Goal: Task Accomplishment & Management: Use online tool/utility

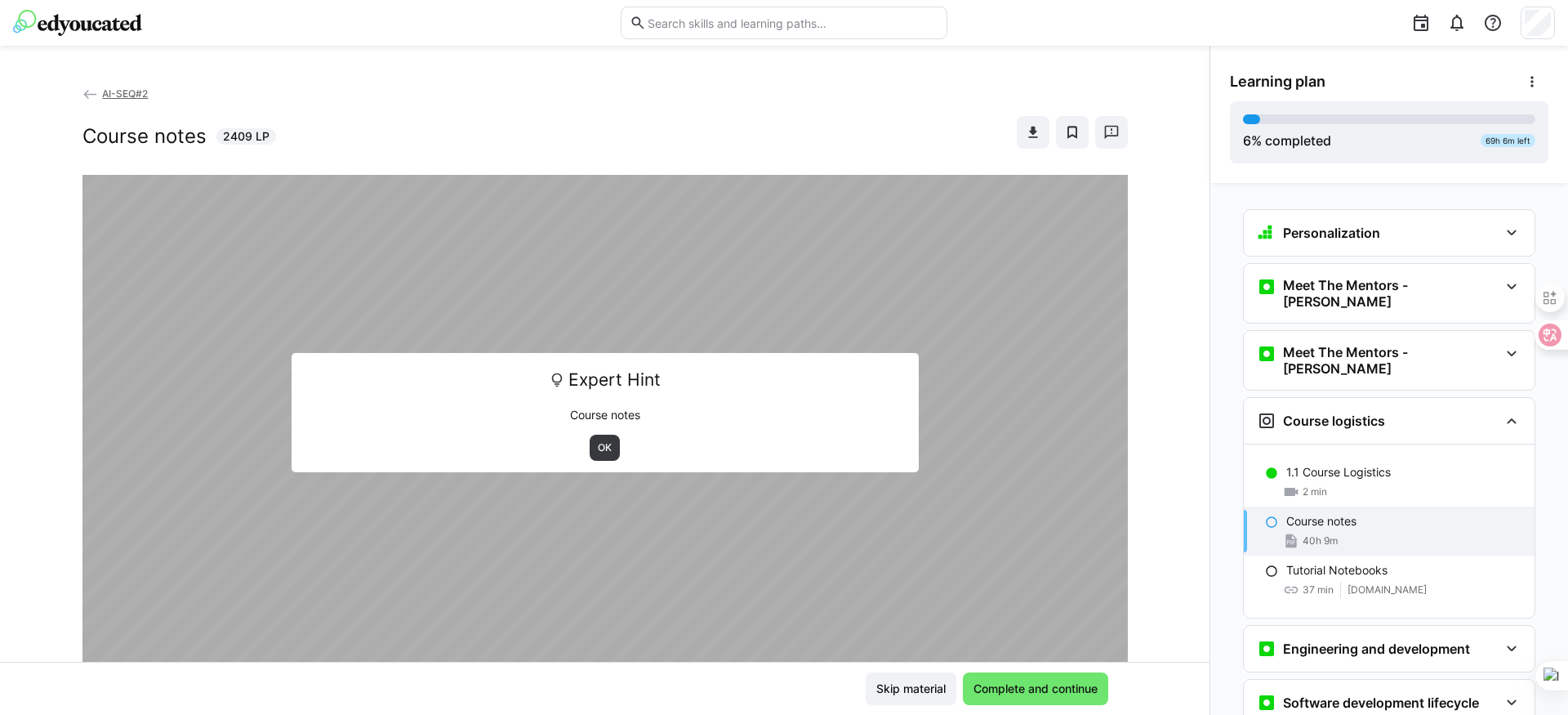
scroll to position [7, 0]
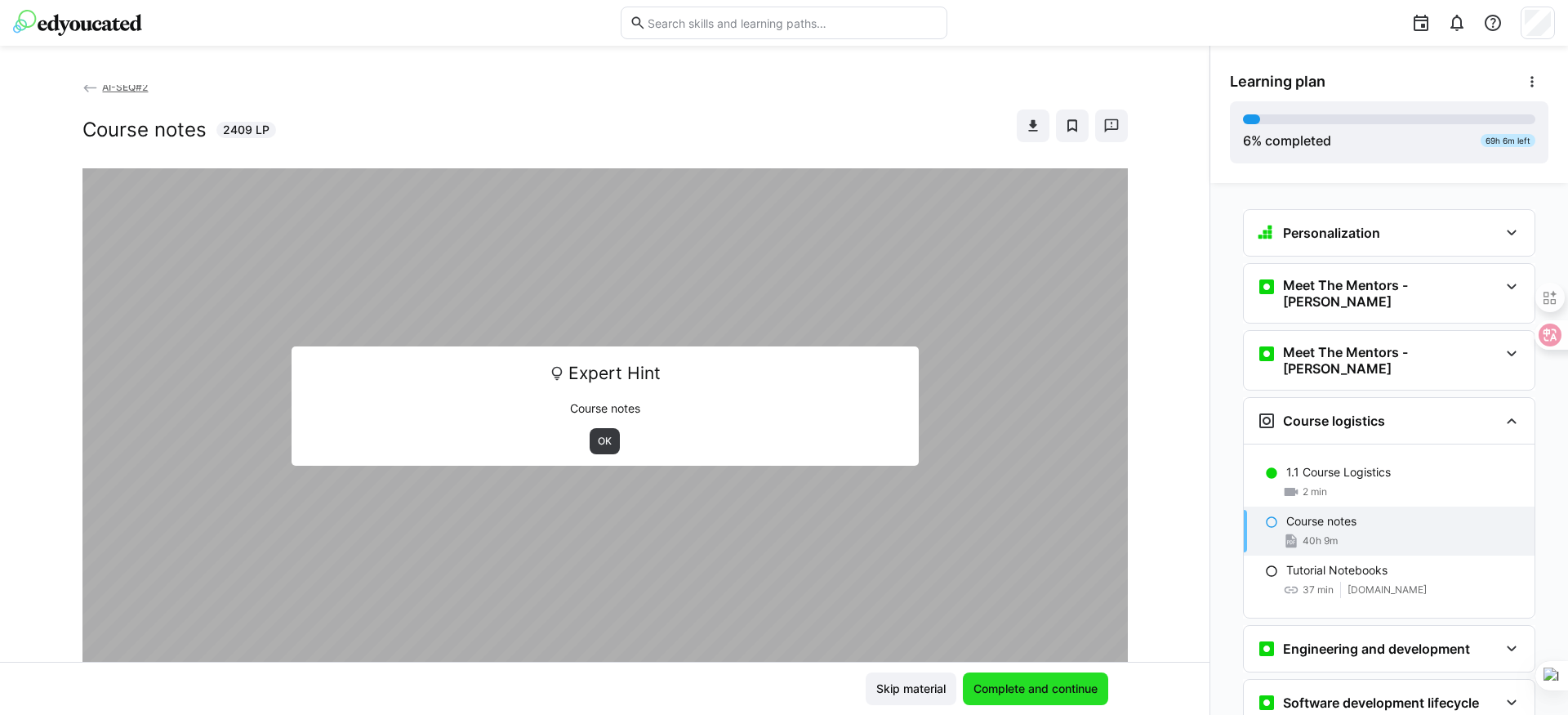
click at [1043, 680] on span "Complete and continue" at bounding box center [1036, 688] width 129 height 16
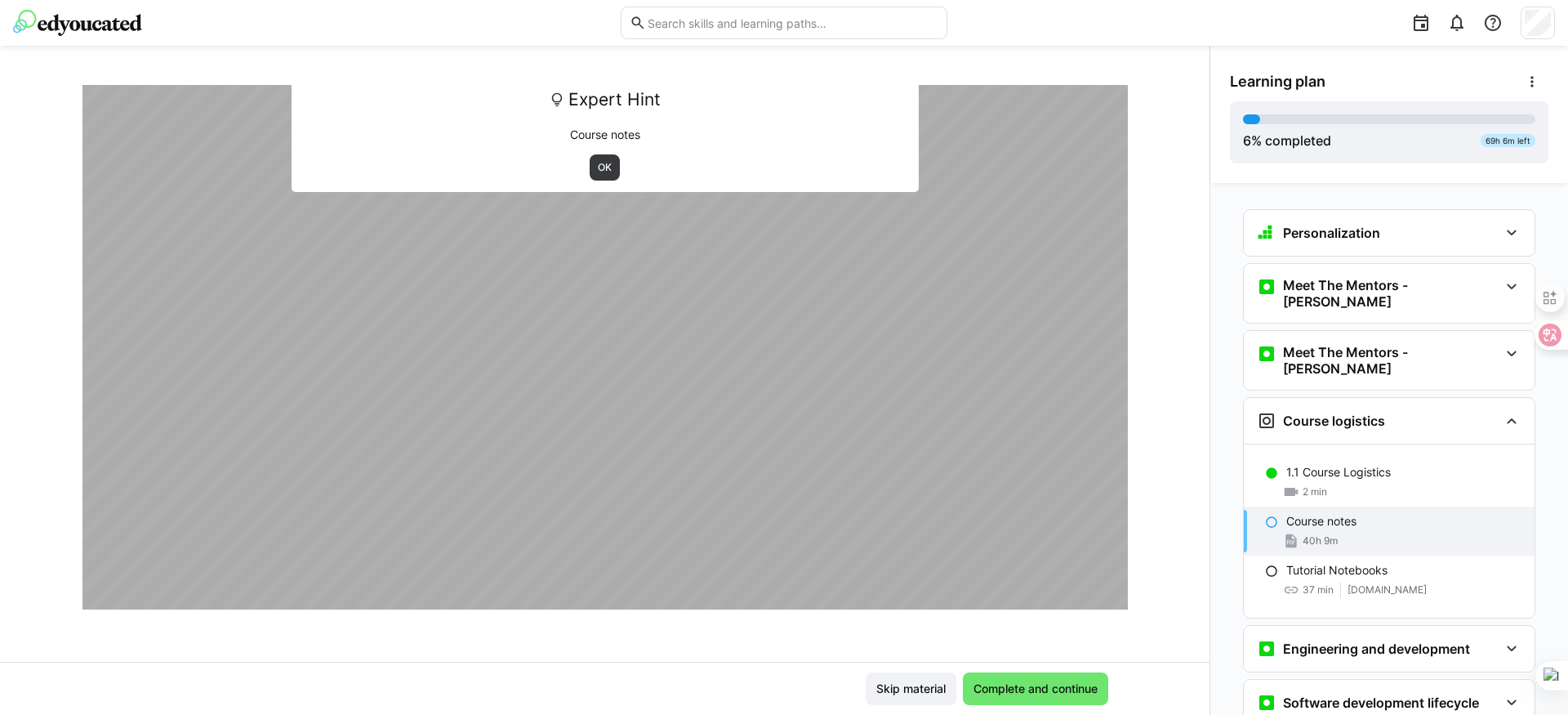
scroll to position [2990, 0]
click at [1039, 687] on span "Complete and continue" at bounding box center [1036, 688] width 129 height 16
click at [1049, 678] on span "Complete and continue" at bounding box center [1035, 689] width 145 height 33
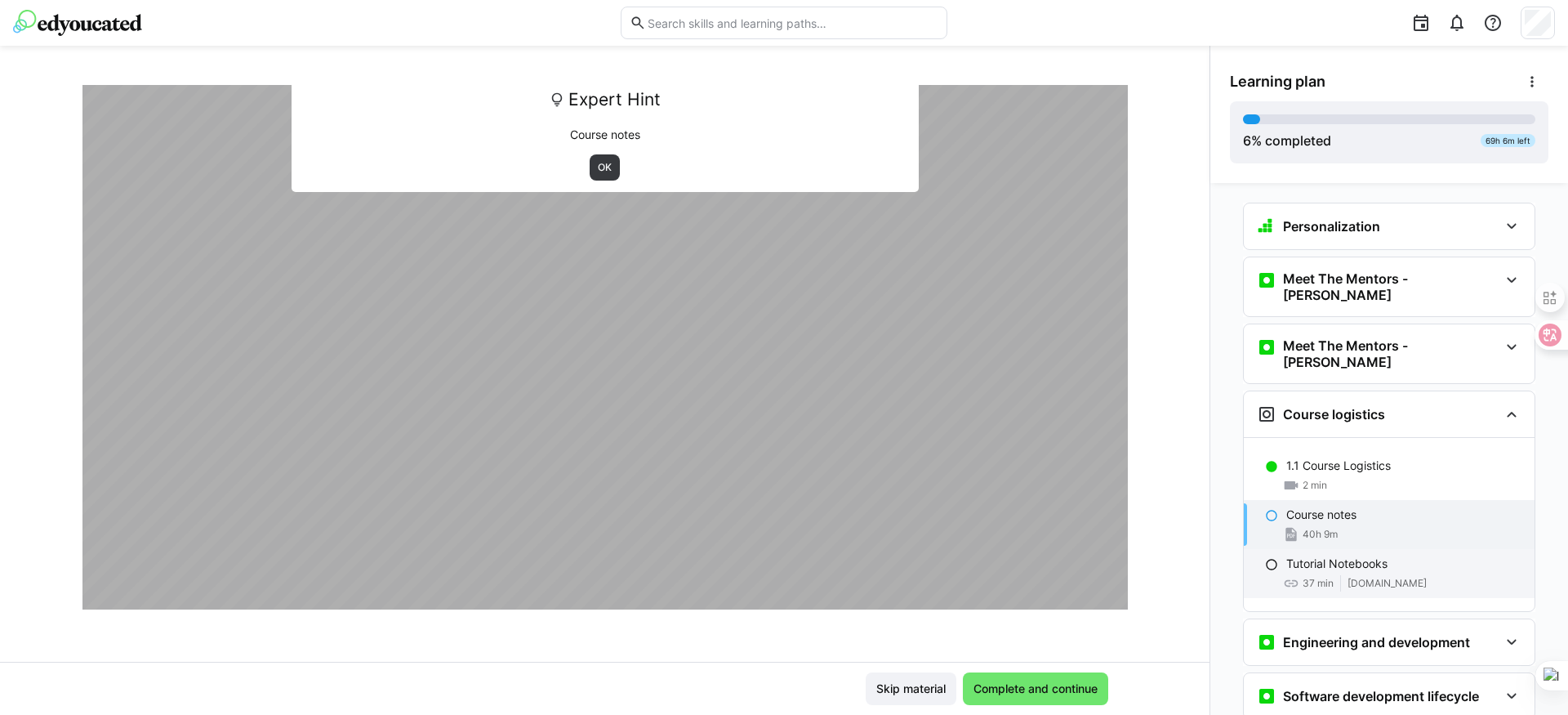
scroll to position [67, 0]
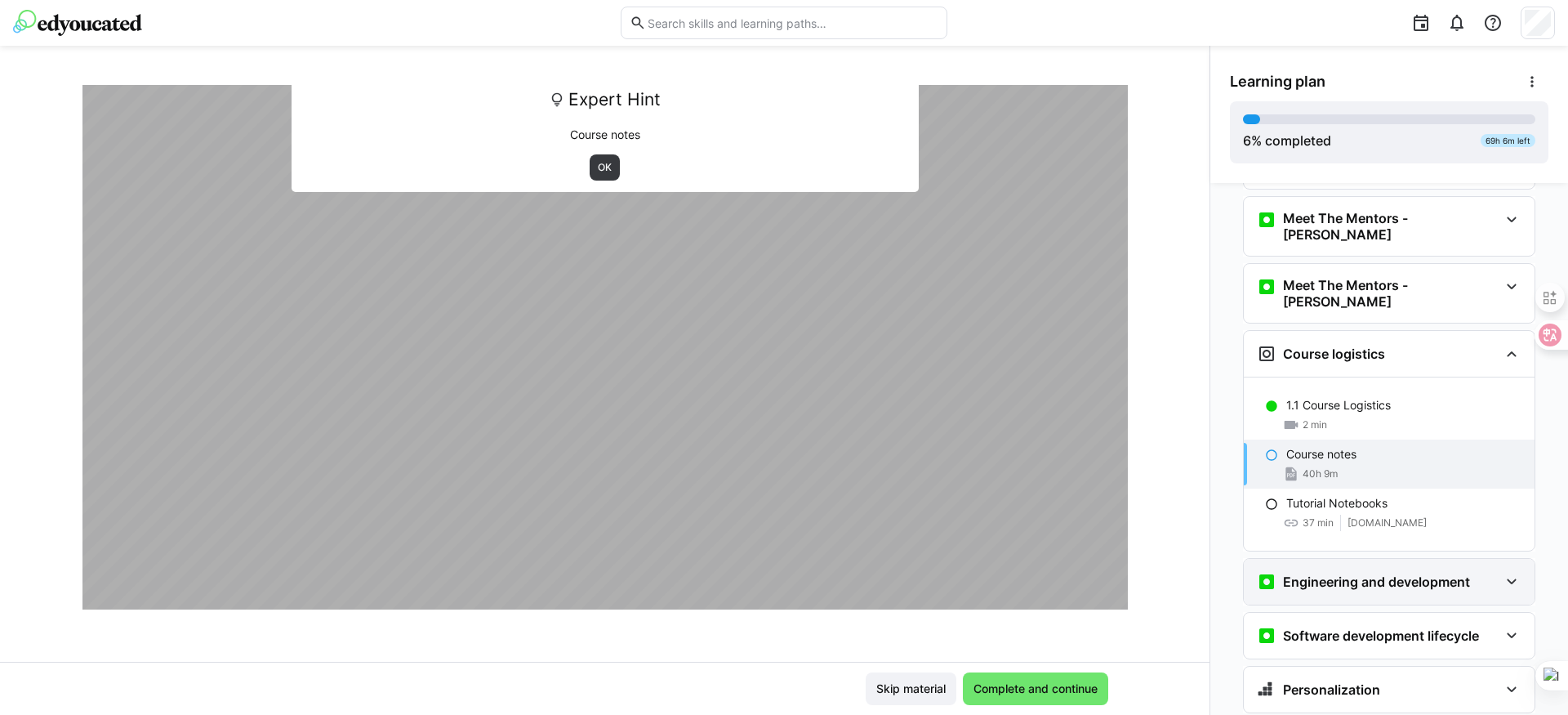
click at [1378, 574] on h3 "Engineering and development" at bounding box center [1377, 581] width 187 height 16
click at [1380, 574] on h3 "Engineering and development" at bounding box center [1377, 581] width 187 height 16
click at [1395, 626] on div "Software development lifecycle" at bounding box center [1389, 636] width 291 height 46
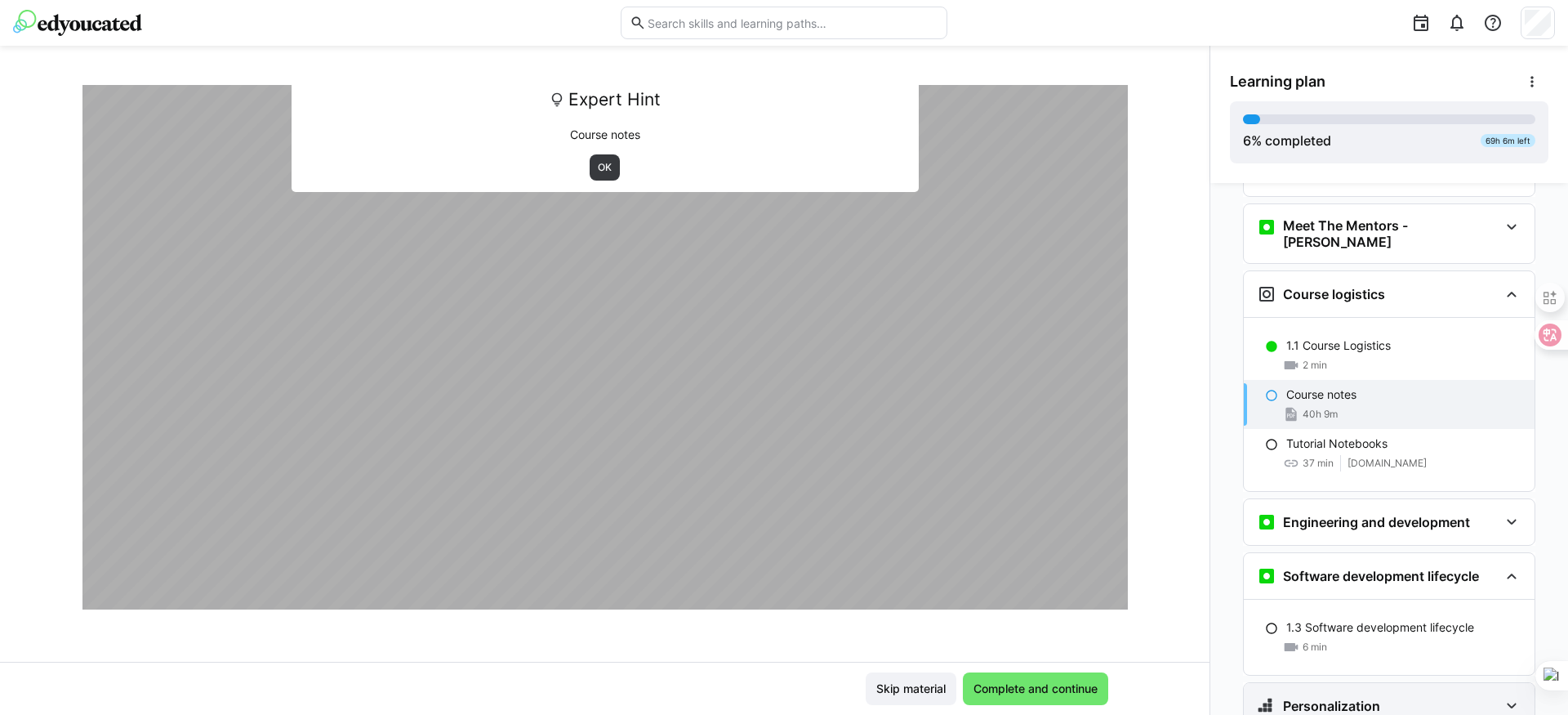
scroll to position [166, 0]
